Goal: Task Accomplishment & Management: Use online tool/utility

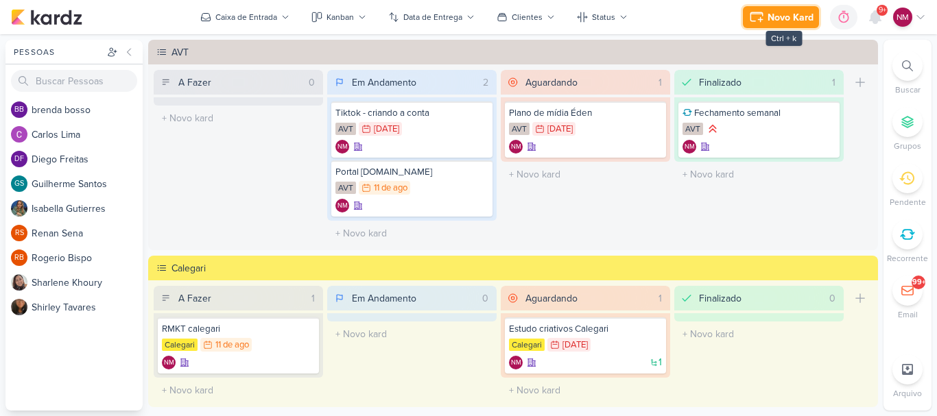
click at [797, 21] on div "Novo Kard" at bounding box center [790, 17] width 46 height 14
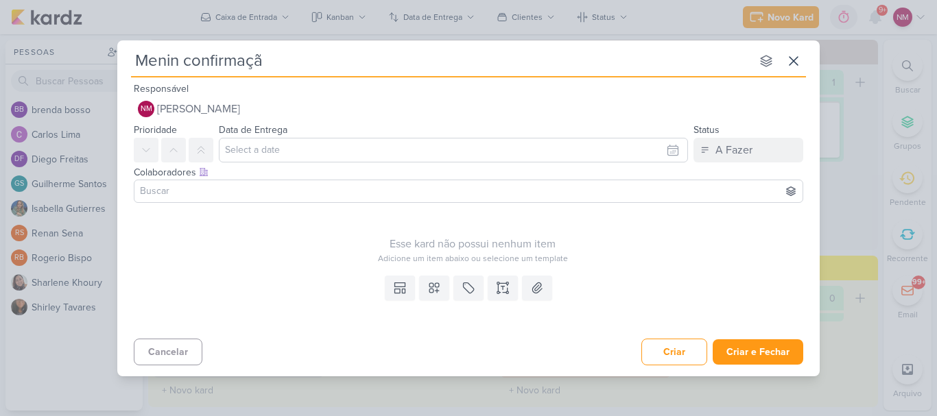
type input "Menin confirmação"
type input "Menin confirmação de financeiro"
type input "Menin confirmação de financeiro |"
type input "Menin confirmação de financeiro | Google"
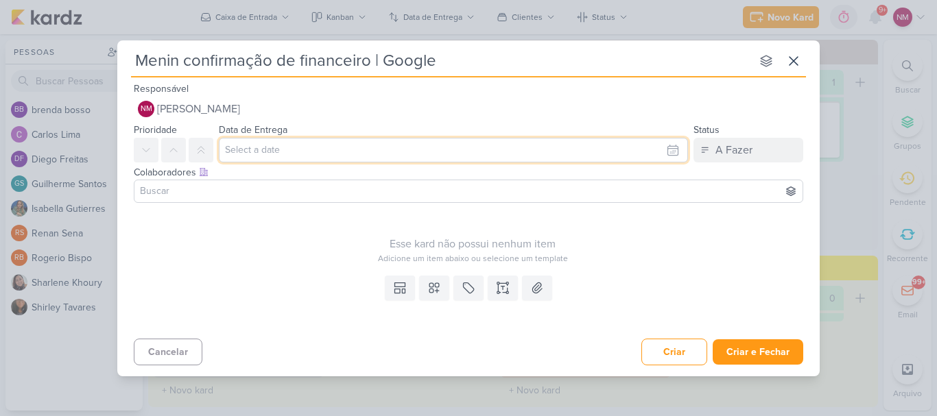
click at [350, 142] on input "text" at bounding box center [453, 150] width 469 height 25
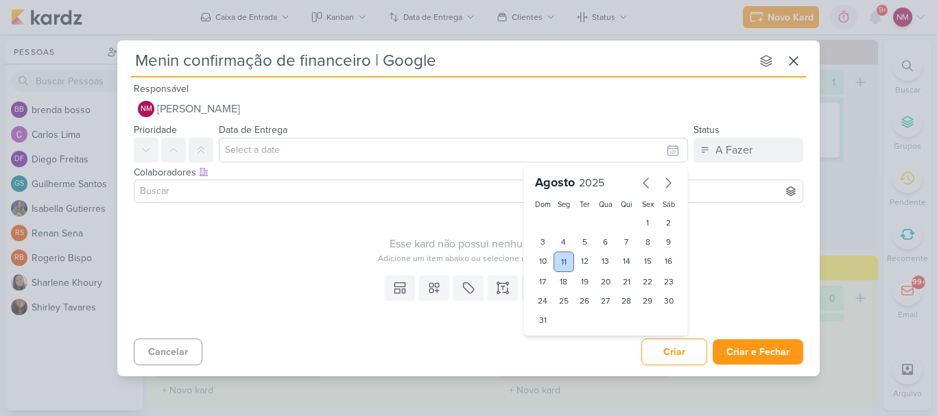
click at [557, 261] on div "11" at bounding box center [563, 262] width 21 height 21
type input "[DATE] 23:59"
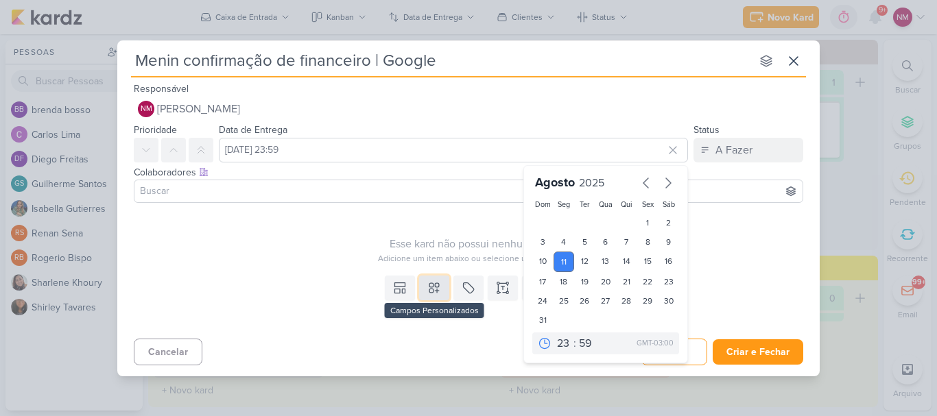
click at [439, 298] on button at bounding box center [434, 288] width 30 height 25
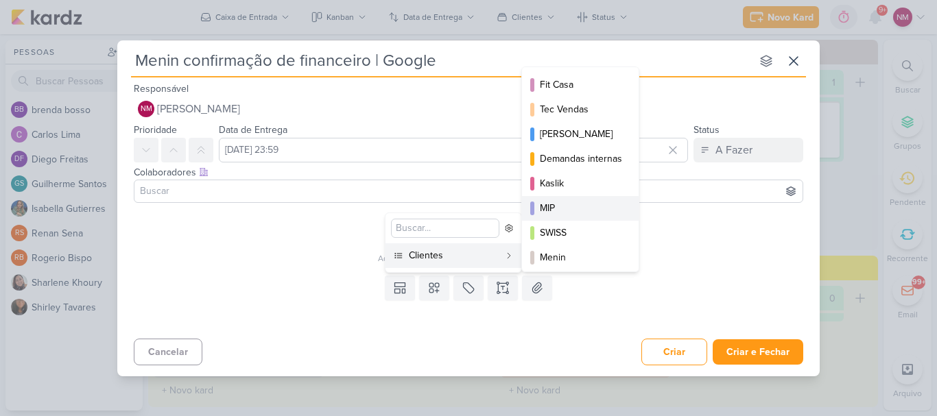
scroll to position [199, 0]
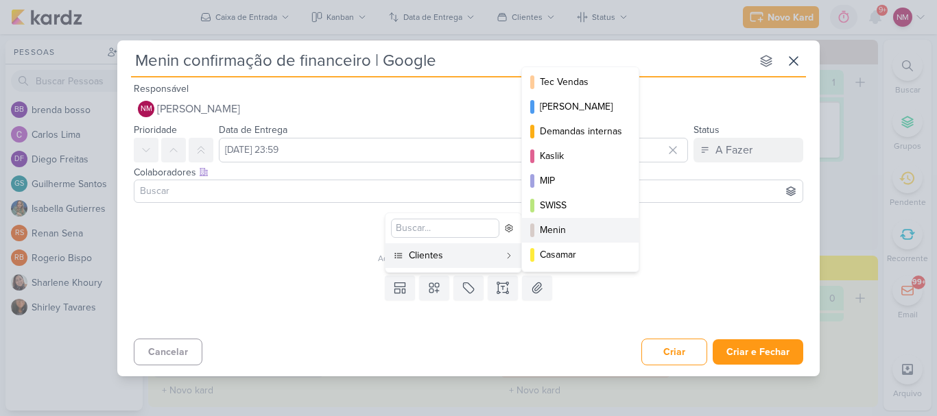
click at [583, 236] on div "Menin" at bounding box center [581, 230] width 82 height 14
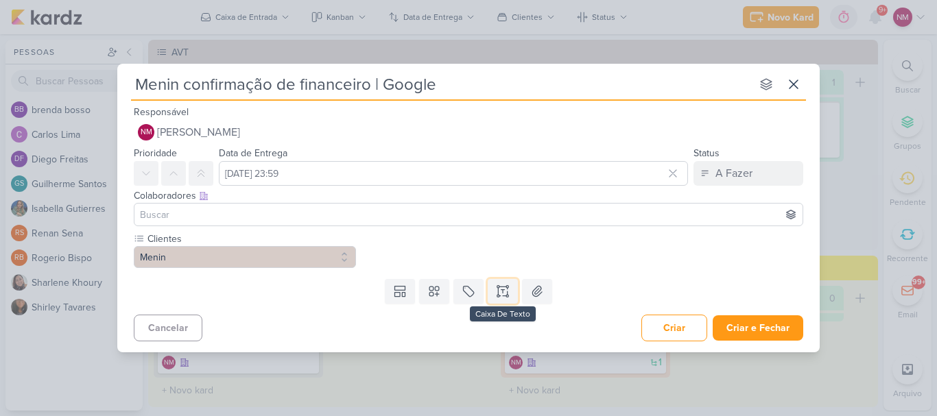
click at [507, 301] on button at bounding box center [503, 291] width 30 height 25
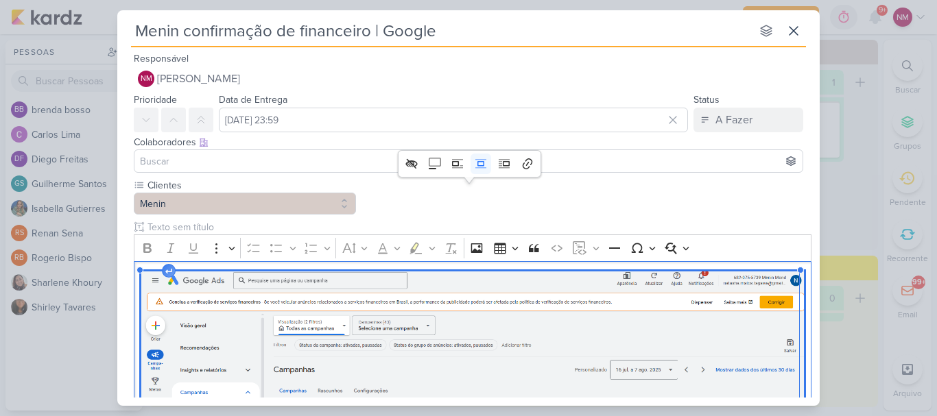
scroll to position [145, 0]
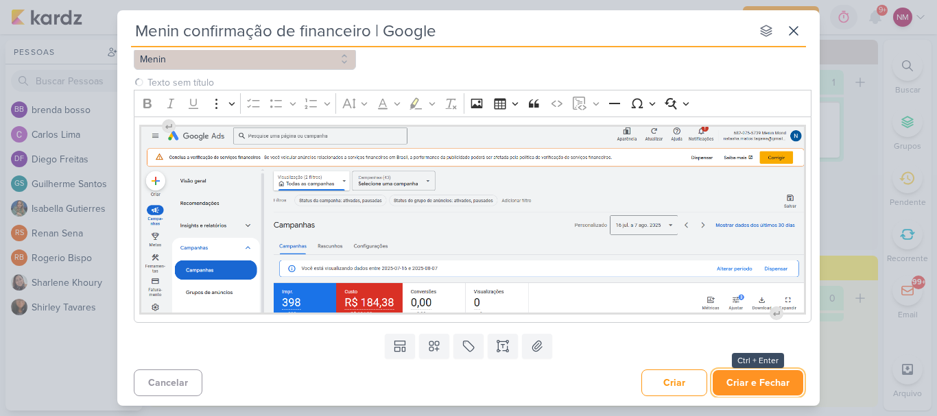
click at [764, 377] on button "Criar e Fechar" at bounding box center [757, 382] width 91 height 25
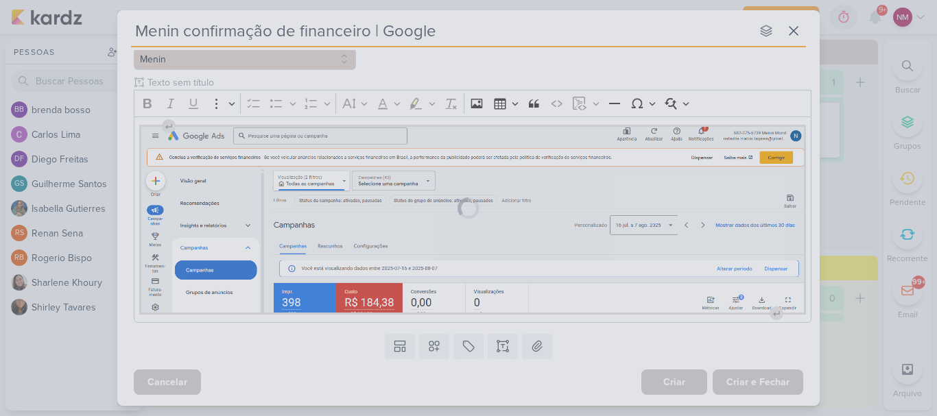
scroll to position [143, 0]
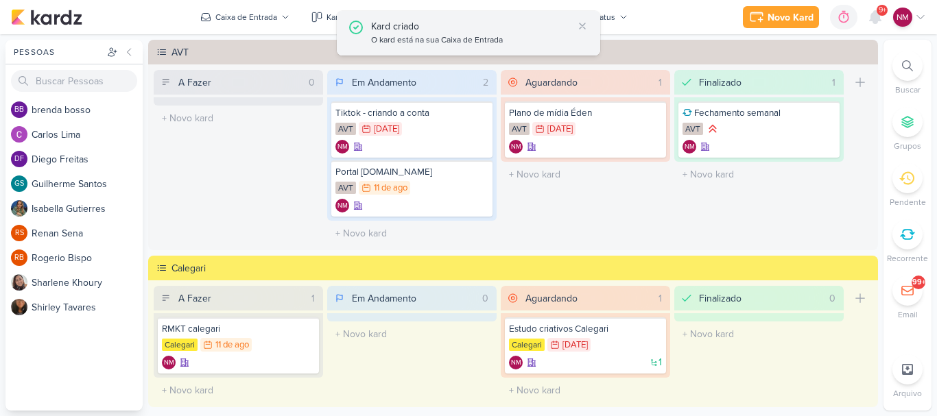
click at [591, 24] on div "Kard criado O kard está na sua Caixa de Entrada" at bounding box center [468, 33] width 263 height 45
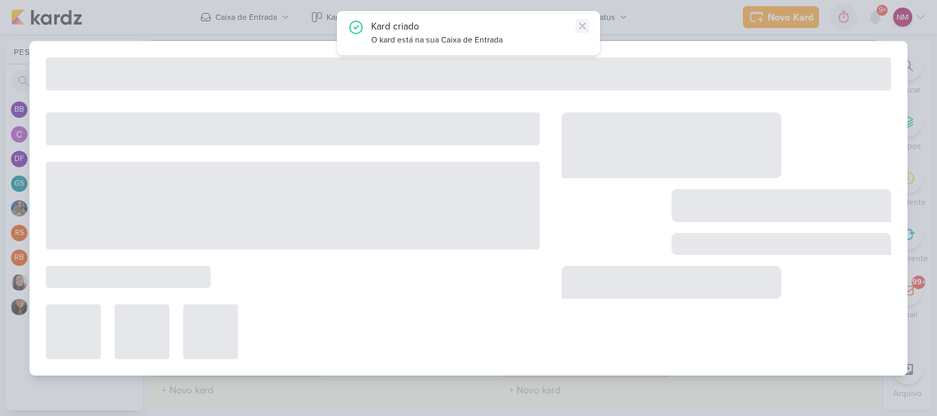
click at [586, 25] on icon at bounding box center [582, 26] width 11 height 11
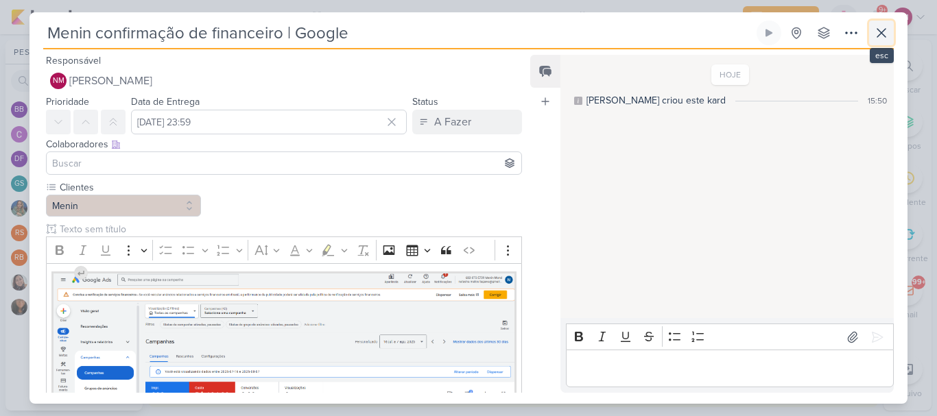
click at [880, 30] on icon at bounding box center [881, 33] width 16 height 16
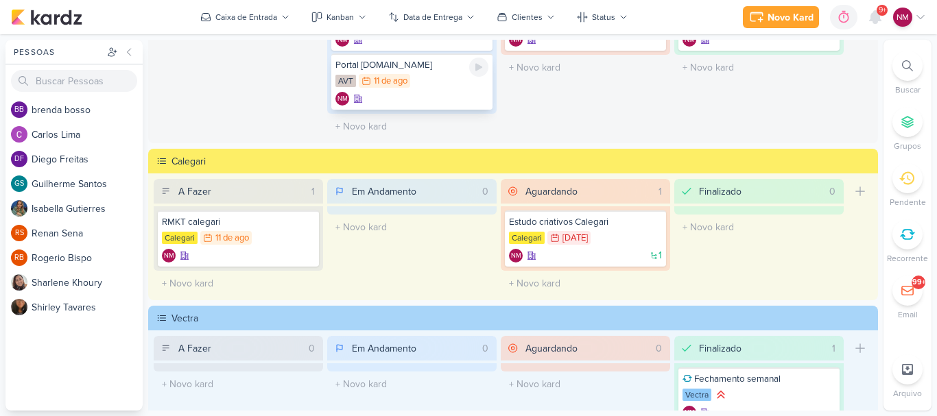
scroll to position [137, 0]
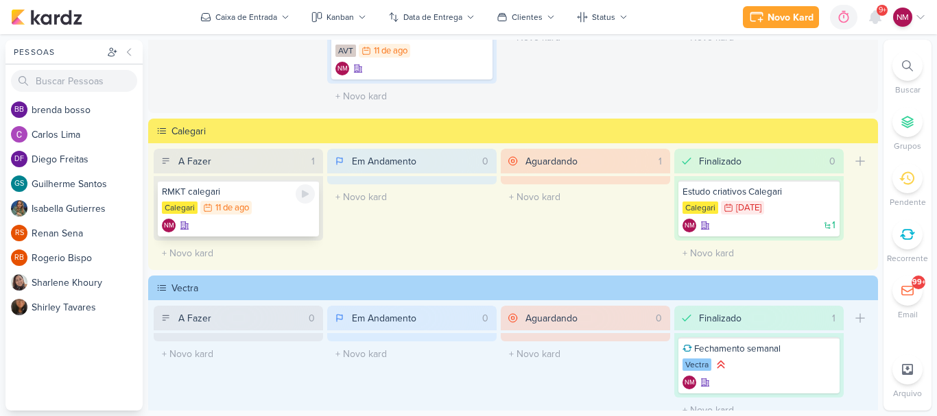
click at [230, 199] on div "RMKT calegari [GEOGRAPHIC_DATA] 11/8 [DATE] NM" at bounding box center [238, 208] width 161 height 56
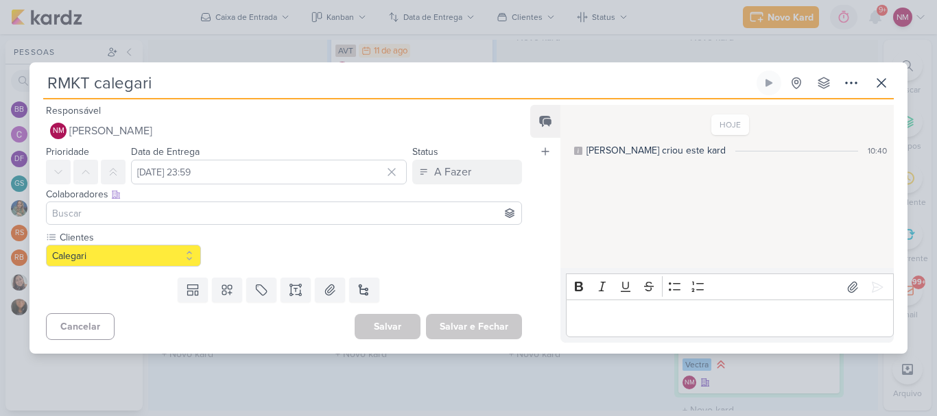
click at [315, 78] on input "RMKT calegari" at bounding box center [398, 83] width 710 height 25
